Goal: Check status: Check status

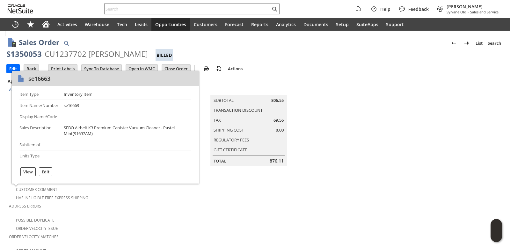
scroll to position [411, 0]
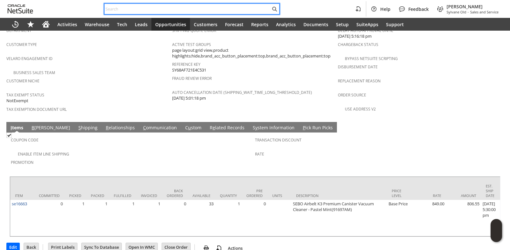
click at [117, 11] on input "text" at bounding box center [188, 9] width 166 height 8
paste input "4843881342"
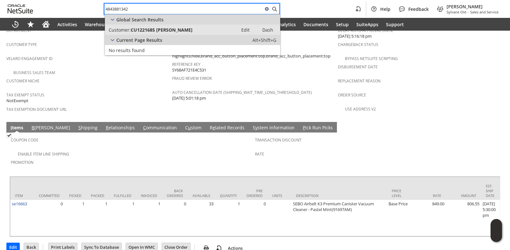
type input "4843881342"
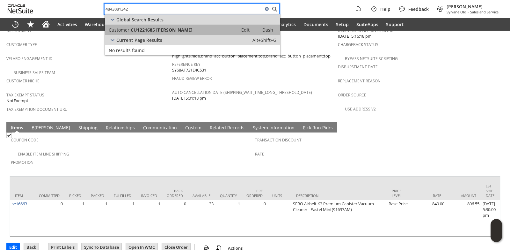
click at [170, 27] on span "CU1221685 [PERSON_NAME]" at bounding box center [162, 30] width 62 height 6
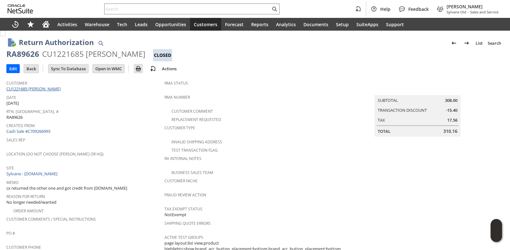
click at [55, 89] on link "CU1221685 [PERSON_NAME]" at bounding box center [34, 89] width 56 height 6
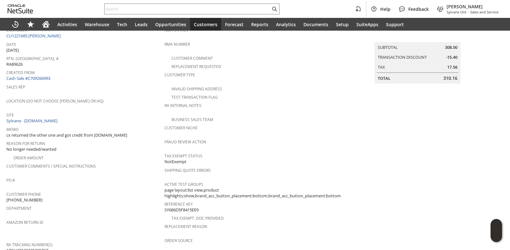
scroll to position [47, 0]
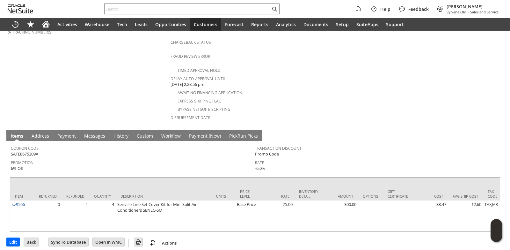
scroll to position [74, 0]
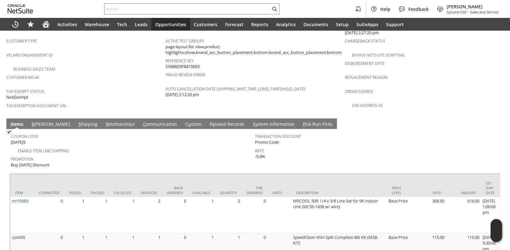
scroll to position [441, 0]
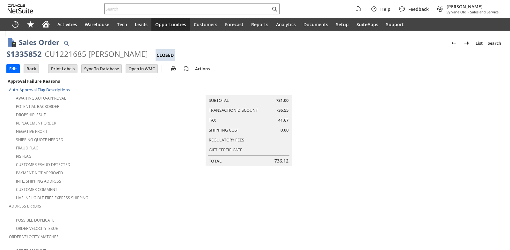
scroll to position [441, 0]
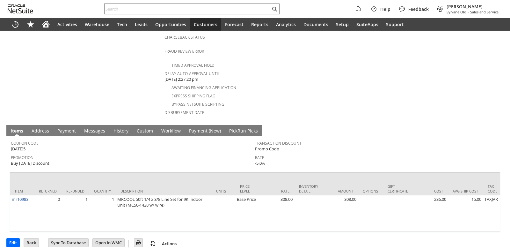
scroll to position [271, 0]
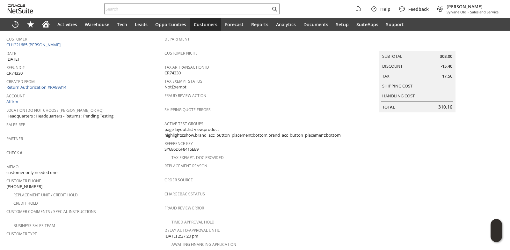
scroll to position [32, 0]
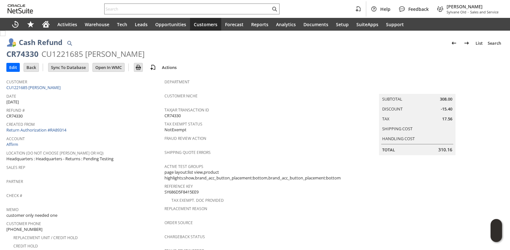
drag, startPoint x: 7, startPoint y: 54, endPoint x: 155, endPoint y: 55, distance: 147.3
click at [155, 55] on div "CR74330 CU1221685 [PERSON_NAME]" at bounding box center [254, 54] width 497 height 11
copy div "CR74330 CU1221685 [PERSON_NAME]"
